Goal: Task Accomplishment & Management: Manage account settings

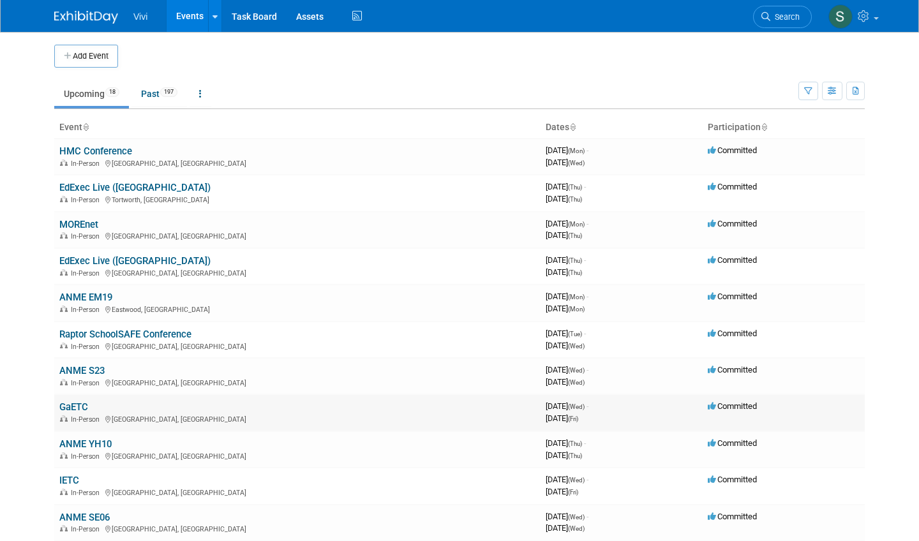
click at [73, 401] on link "GaETC" at bounding box center [73, 406] width 29 height 11
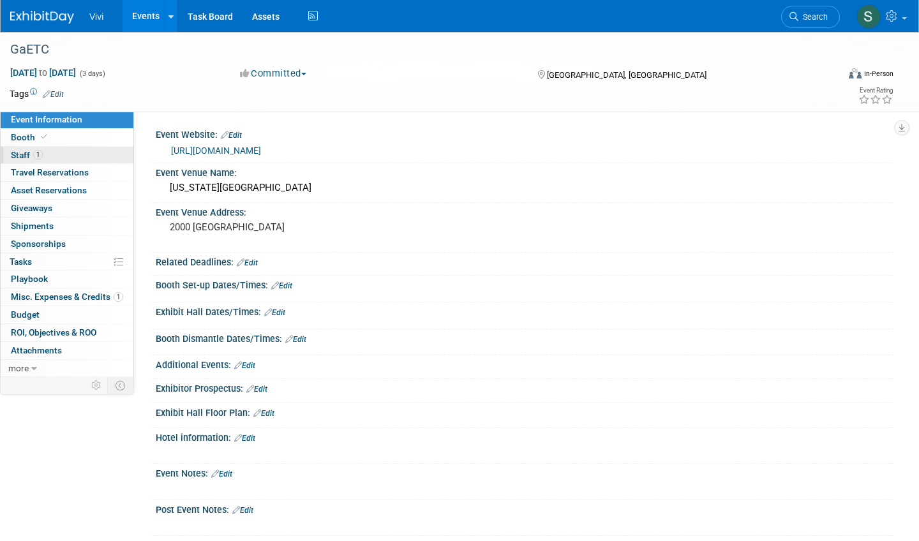
click at [61, 152] on link "1 Staff 1" at bounding box center [67, 155] width 133 height 17
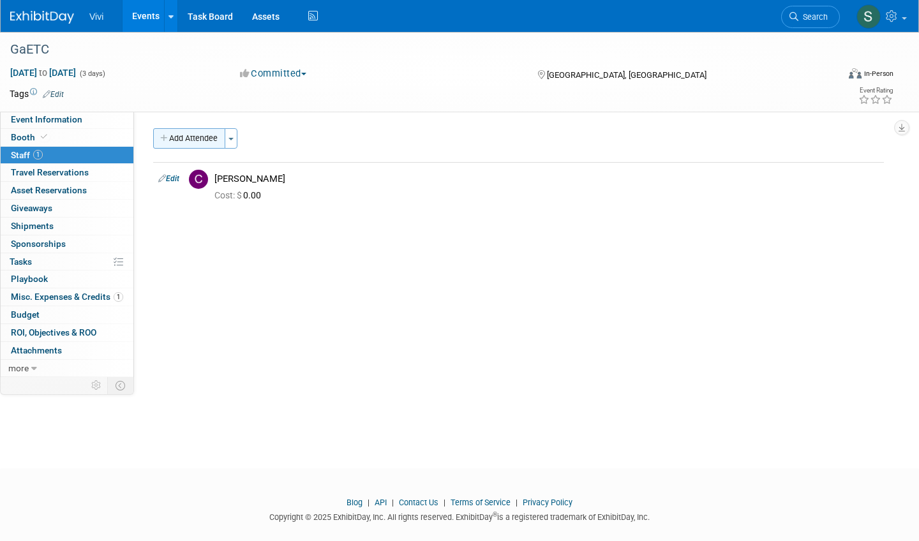
click at [193, 137] on button "Add Attendee" at bounding box center [189, 138] width 72 height 20
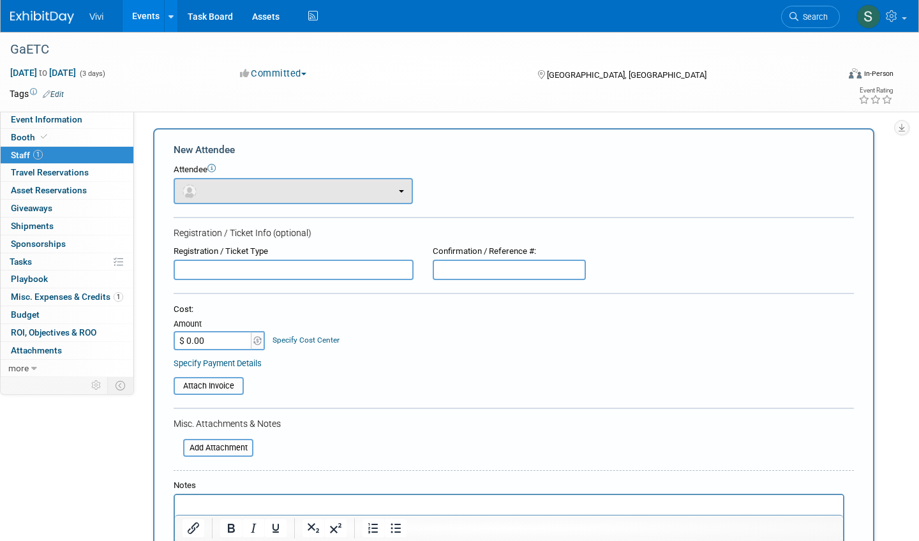
click at [232, 188] on button "button" at bounding box center [293, 191] width 239 height 26
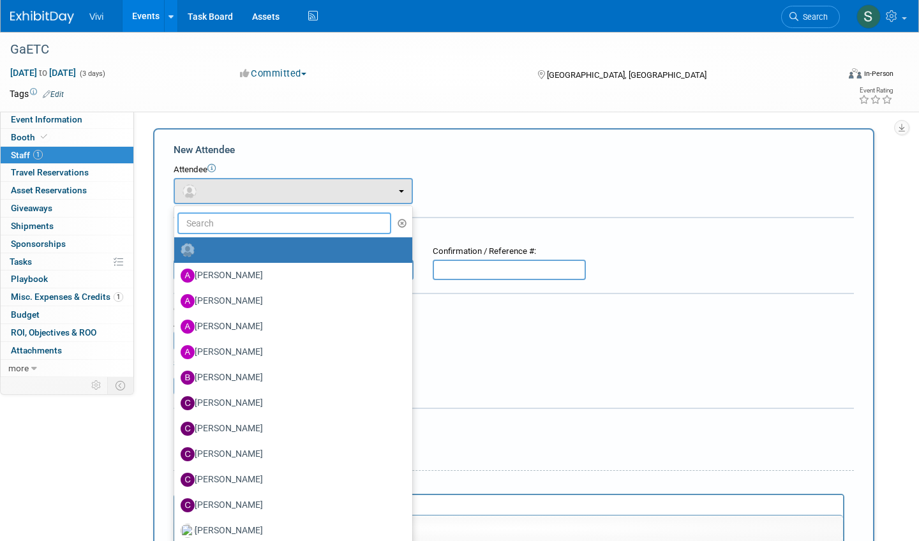
click at [214, 228] on input "text" at bounding box center [284, 223] width 214 height 22
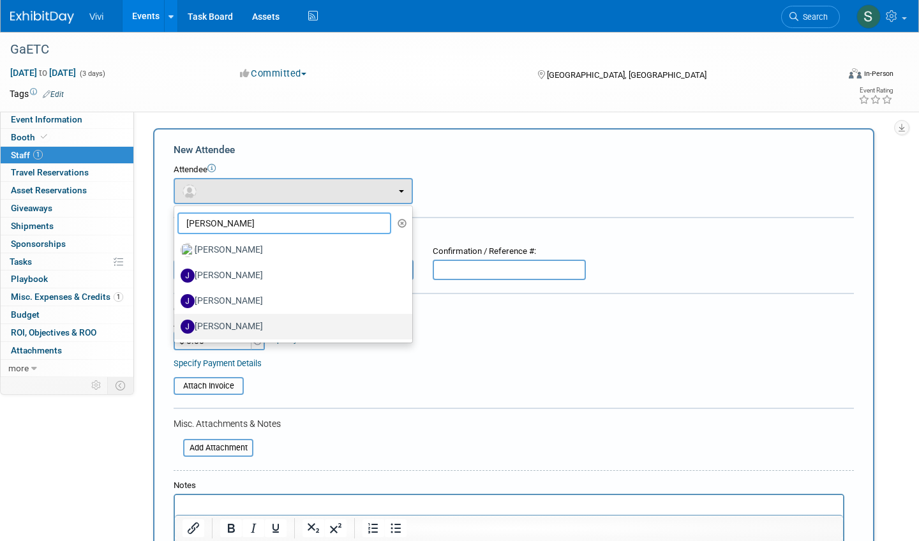
type input "john"
click at [219, 323] on label "John Farley" at bounding box center [290, 326] width 219 height 20
click at [176, 323] on input "John Farley" at bounding box center [172, 325] width 8 height 8
select select "23ae5d02-5453-4394-9b6a-a0e83f64b3c1"
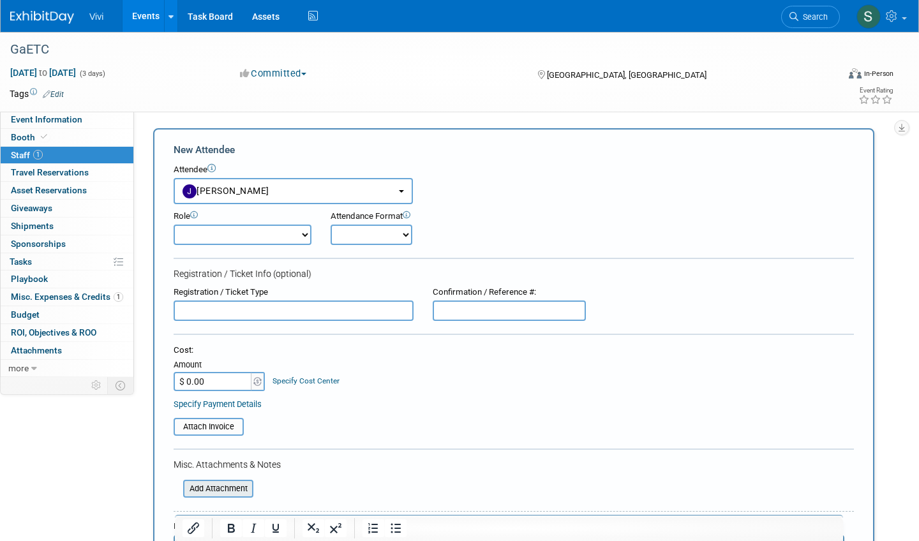
scroll to position [187, 1]
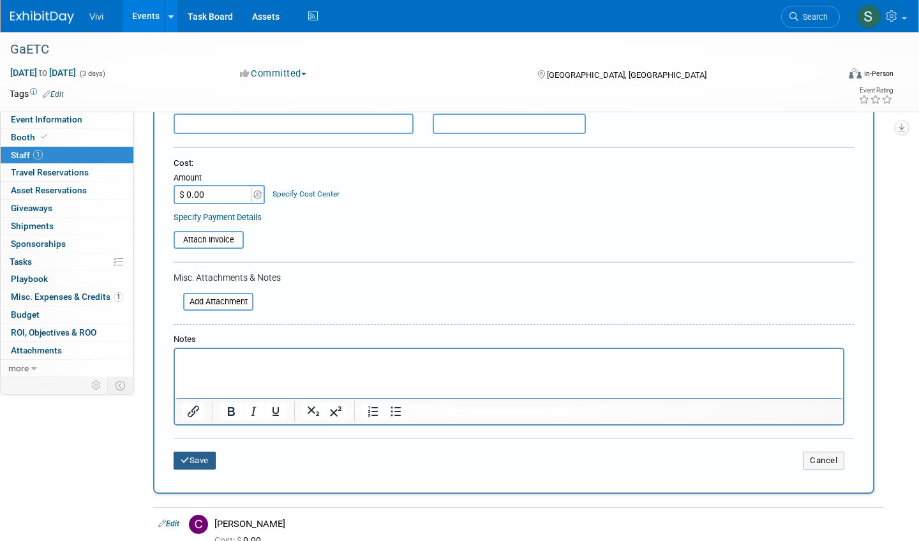
click at [180, 452] on button "Save" at bounding box center [195, 461] width 42 height 18
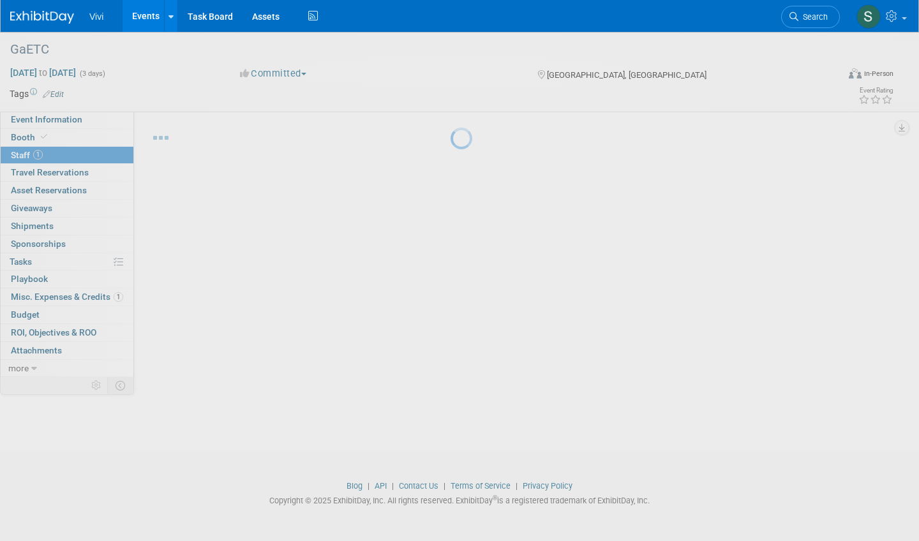
scroll to position [17, 0]
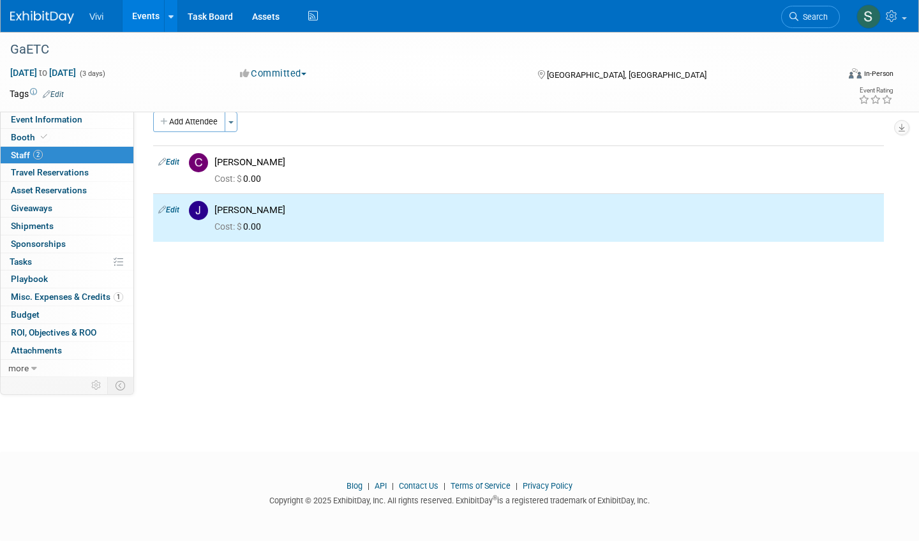
click at [29, 19] on img at bounding box center [42, 17] width 64 height 13
